Goal: Navigation & Orientation: Understand site structure

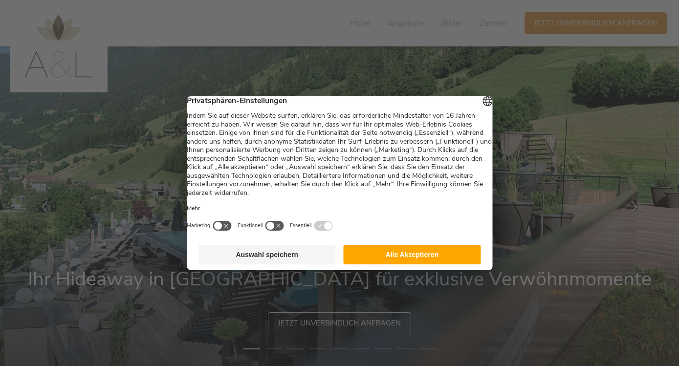
click at [411, 262] on button "Alle Akzeptieren" at bounding box center [412, 255] width 137 height 20
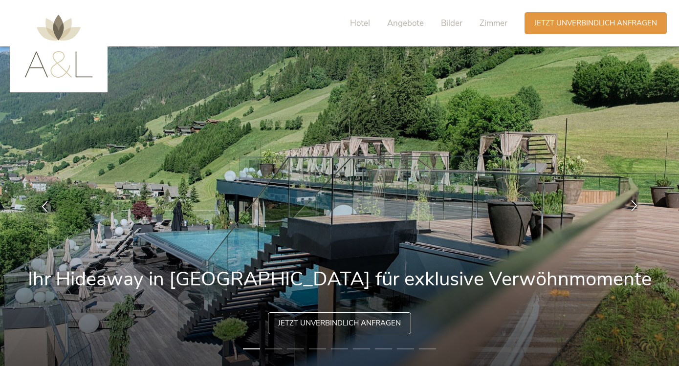
click at [634, 208] on icon at bounding box center [634, 205] width 11 height 11
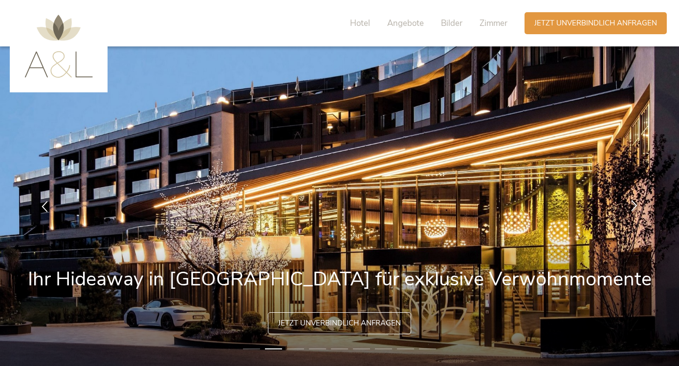
click at [630, 208] on icon at bounding box center [634, 205] width 11 height 11
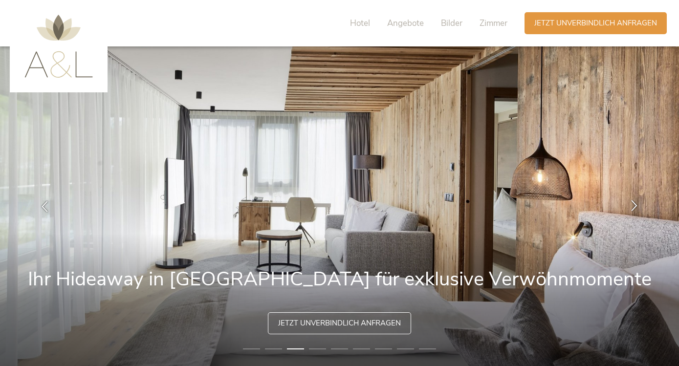
scroll to position [1, 0]
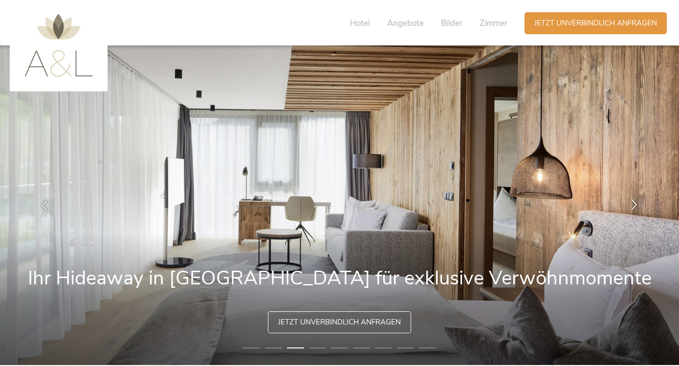
click at [637, 208] on icon at bounding box center [634, 204] width 11 height 11
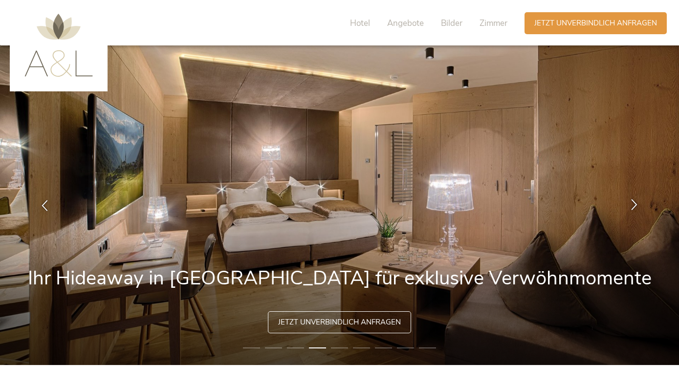
click at [635, 211] on div at bounding box center [634, 205] width 31 height 31
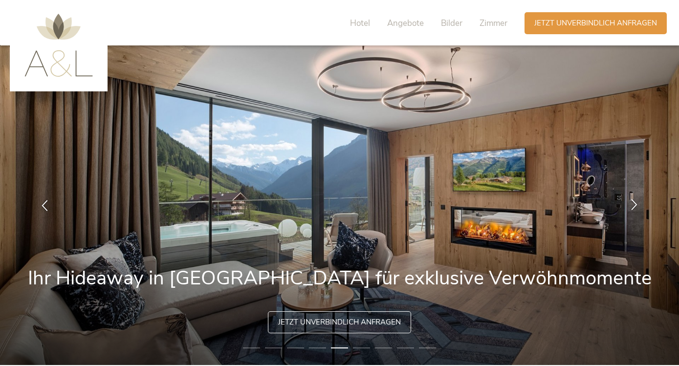
click at [635, 207] on icon at bounding box center [634, 204] width 11 height 11
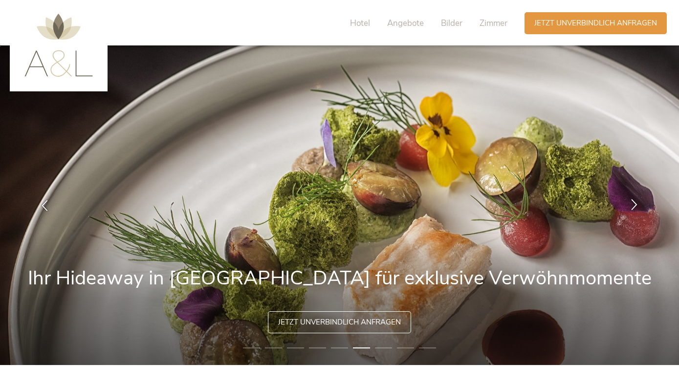
click at [634, 206] on icon at bounding box center [634, 204] width 11 height 11
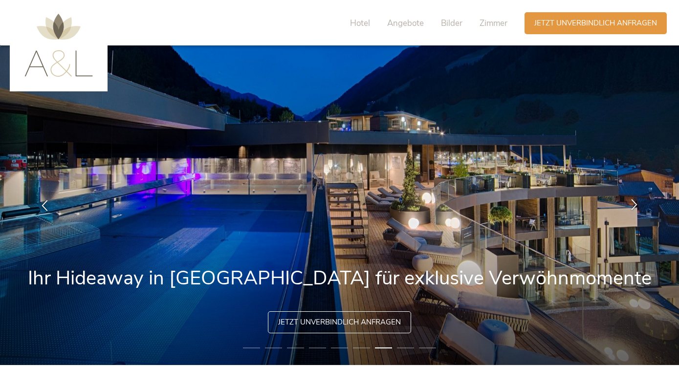
click at [637, 205] on icon at bounding box center [634, 204] width 11 height 11
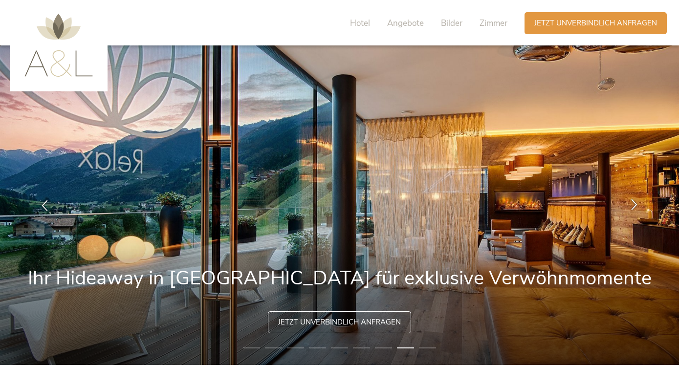
click at [637, 208] on icon at bounding box center [634, 204] width 11 height 11
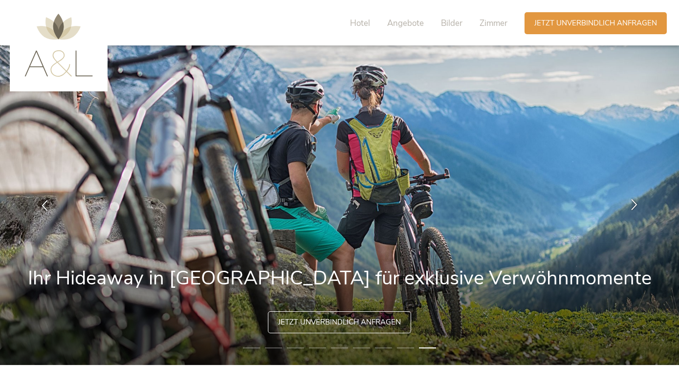
click at [633, 208] on icon at bounding box center [634, 204] width 11 height 11
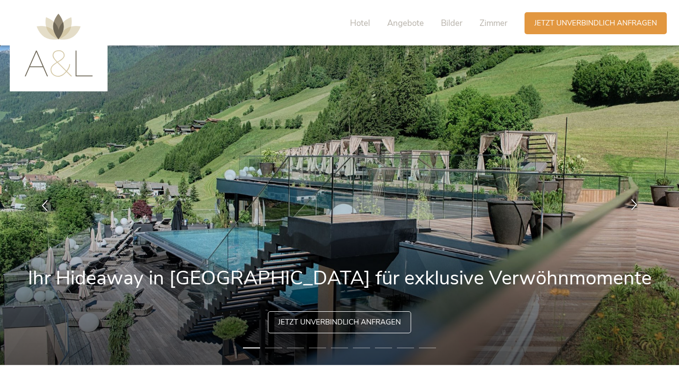
click at [636, 205] on icon at bounding box center [634, 204] width 11 height 11
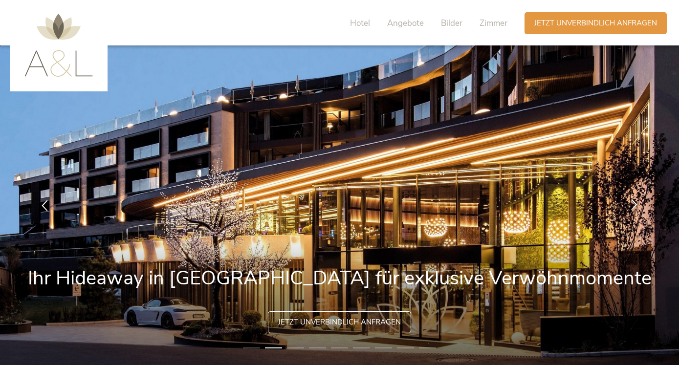
click at [641, 202] on div at bounding box center [634, 205] width 31 height 31
